Goal: Transaction & Acquisition: Obtain resource

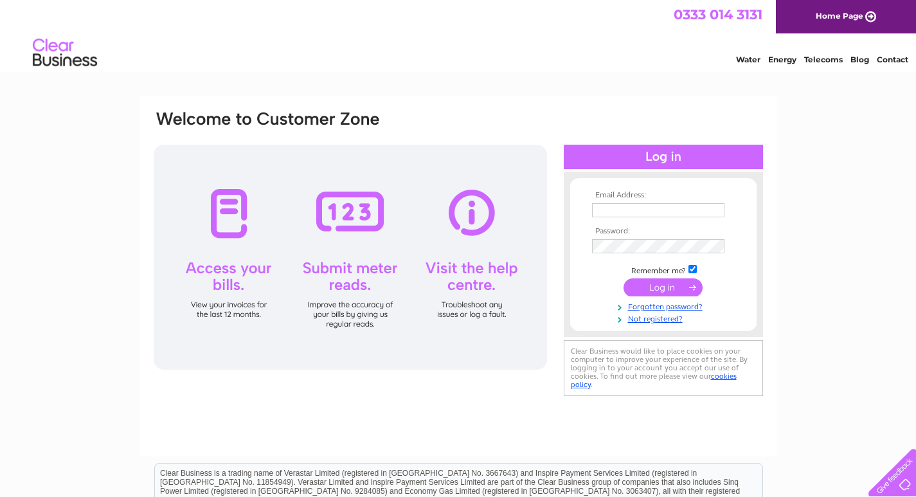
type input "ann.hill@topteamuk.co.uk"
click at [645, 282] on input "submit" at bounding box center [662, 287] width 79 height 18
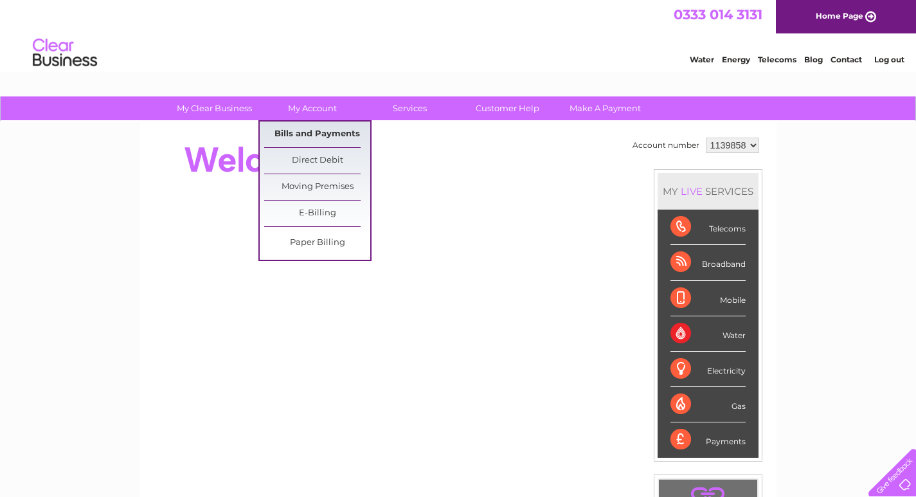
click at [281, 129] on link "Bills and Payments" at bounding box center [317, 134] width 106 height 26
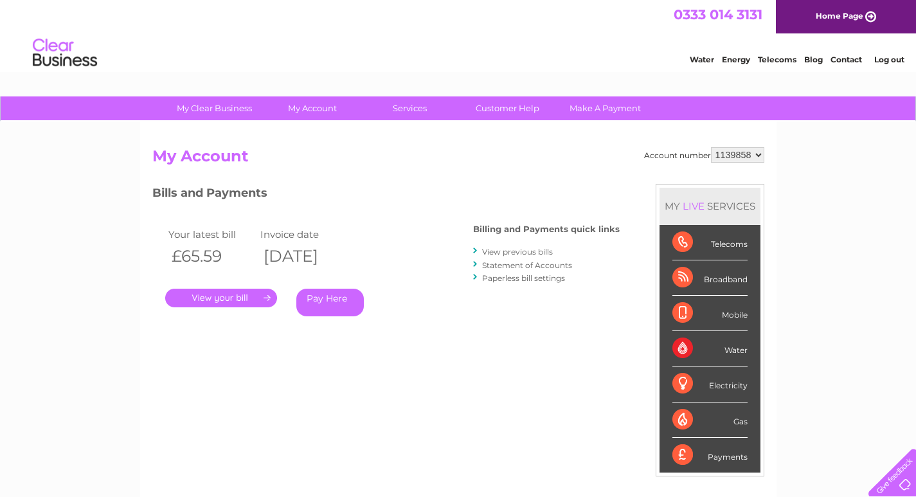
click at [232, 295] on link "." at bounding box center [221, 298] width 112 height 19
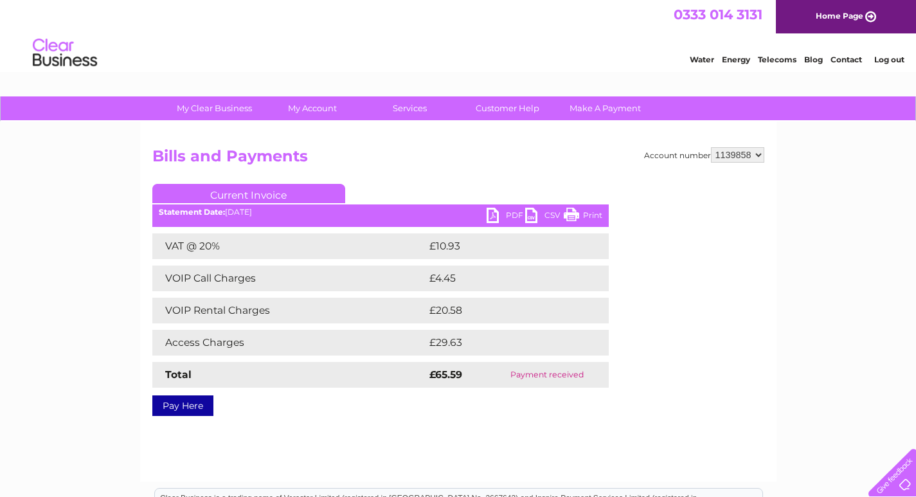
click at [491, 213] on link "PDF" at bounding box center [506, 217] width 39 height 19
click at [510, 217] on link "PDF" at bounding box center [506, 217] width 39 height 19
